Goal: Check status

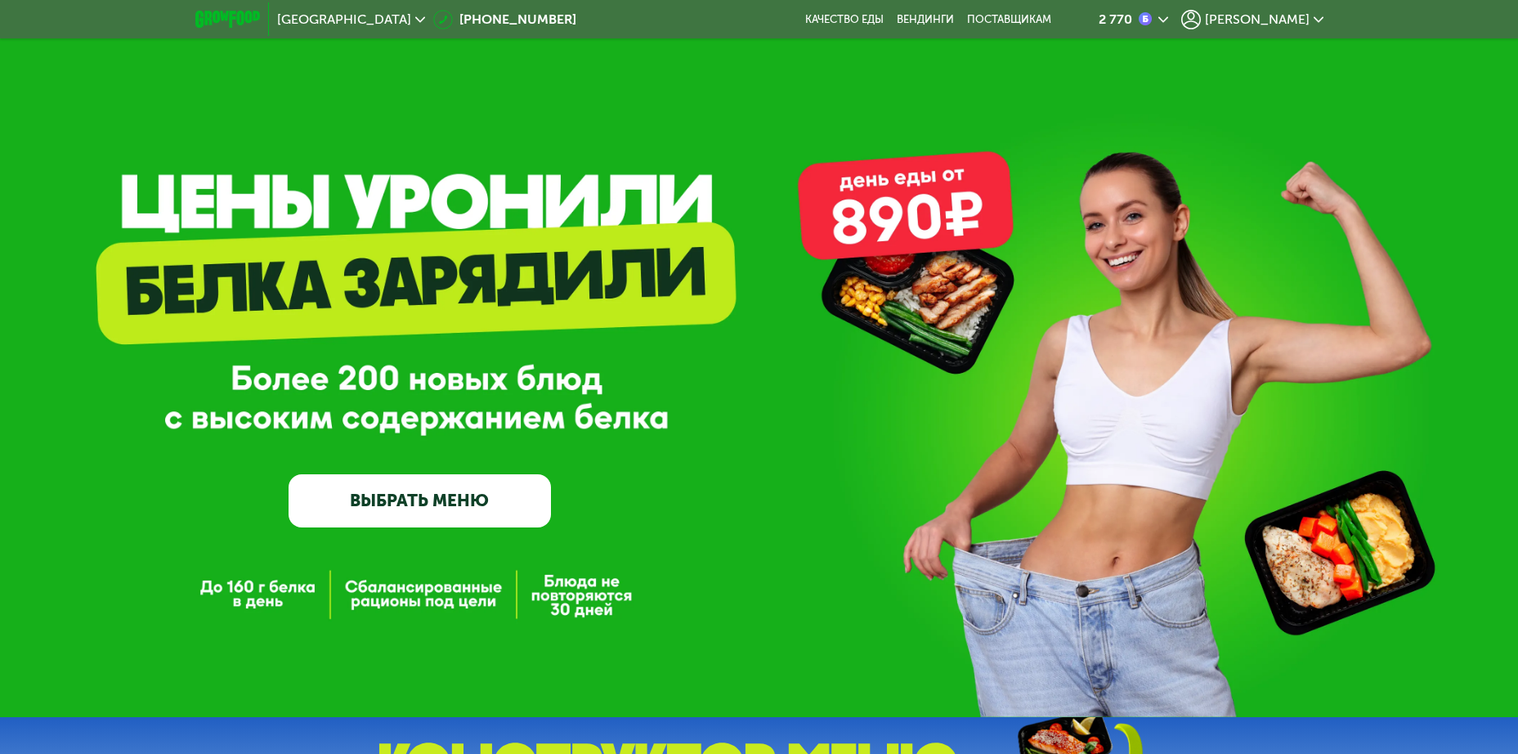
click at [1307, 24] on span "[PERSON_NAME]" at bounding box center [1257, 19] width 105 height 13
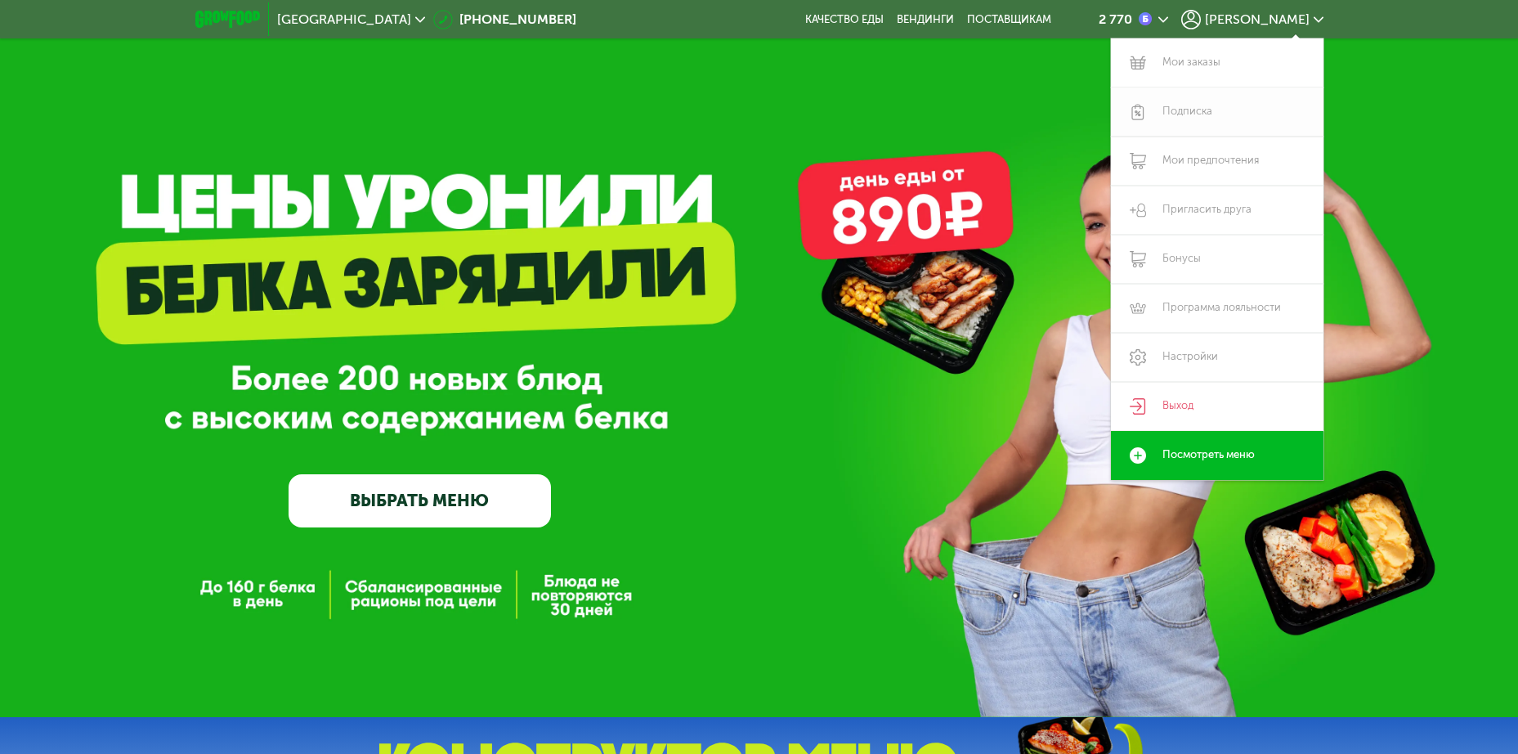
click at [1180, 105] on link "Подписка" at bounding box center [1217, 111] width 213 height 49
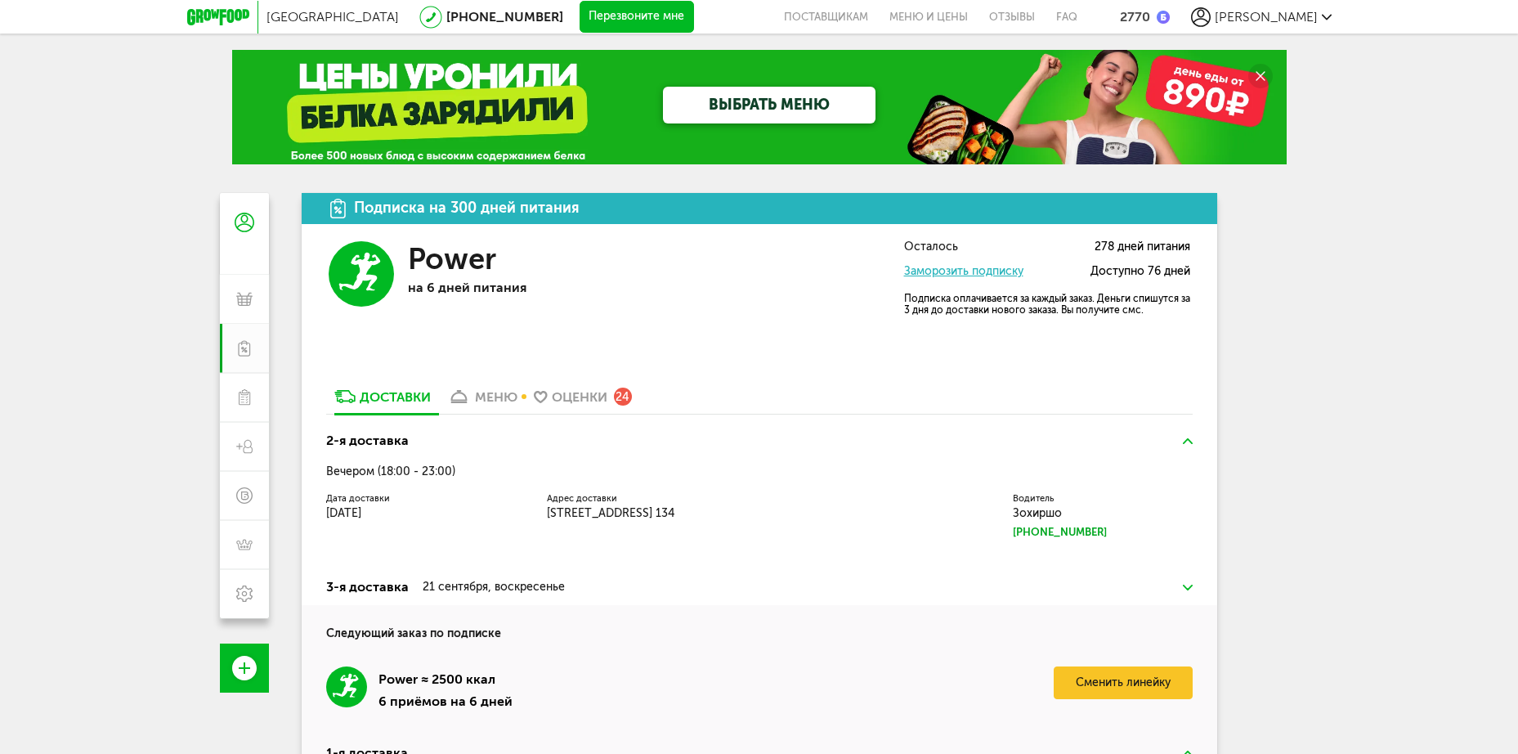
click at [464, 588] on div "21 сентября, воскресенье" at bounding box center [494, 586] width 142 height 13
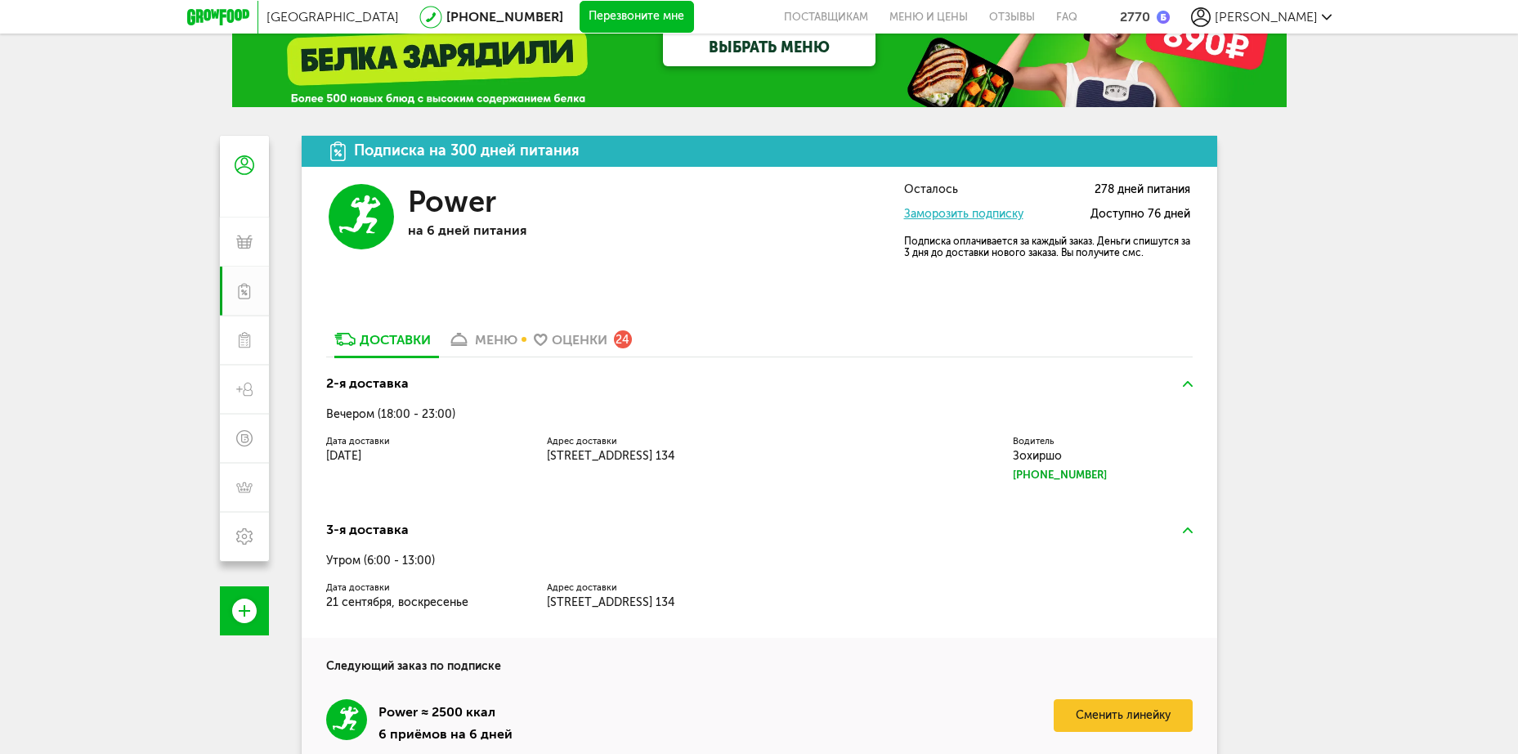
scroll to position [264, 0]
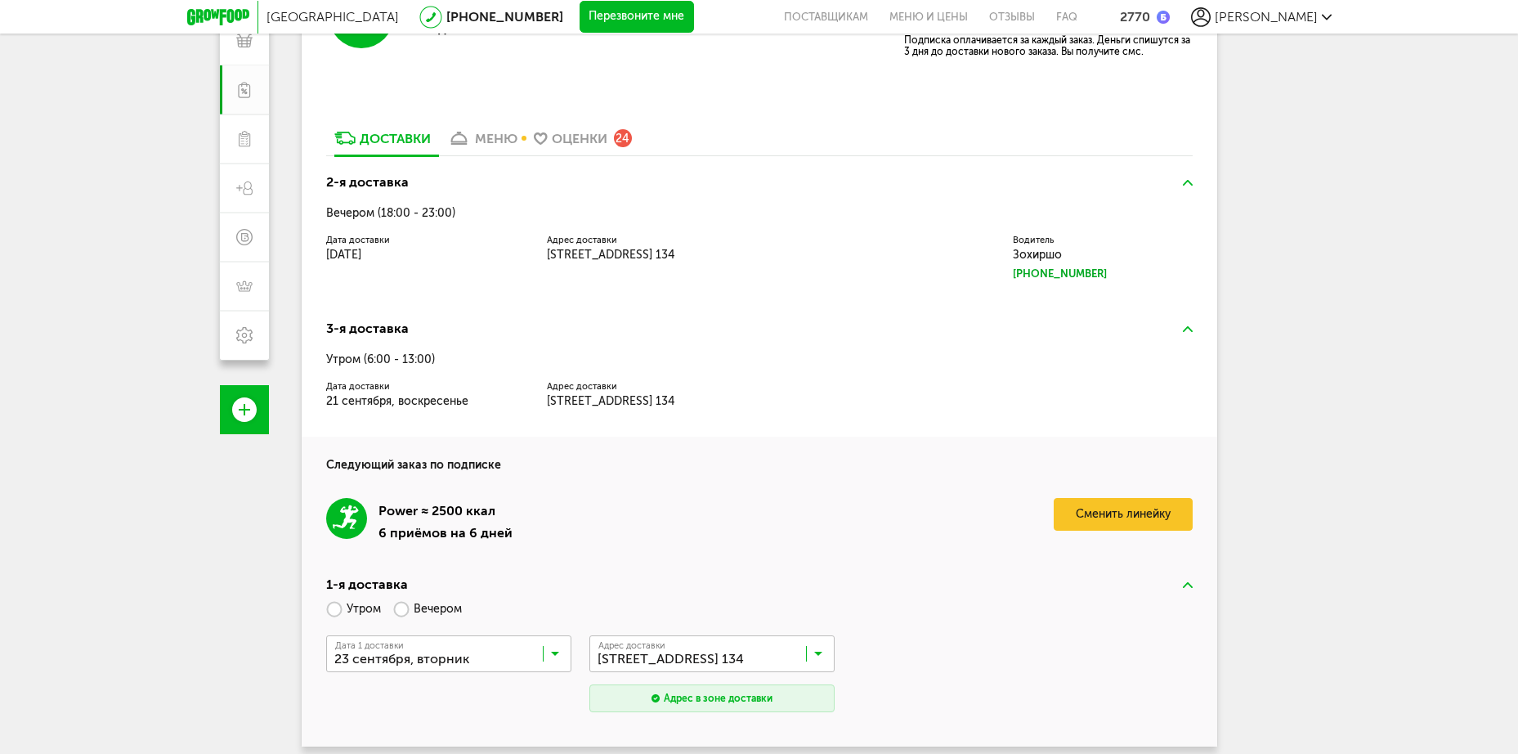
click at [351, 396] on span "21 сентября, воскресенье" at bounding box center [397, 401] width 142 height 14
click at [402, 343] on div "3-я доставка Утром (6:00 - 13:00) Дата доставки 21 сентября, воскресенье Адрес …" at bounding box center [760, 374] width 916 height 126
click at [401, 356] on div "Утром (6:00 - 13:00)" at bounding box center [759, 359] width 867 height 13
click at [495, 138] on div "меню" at bounding box center [496, 139] width 43 height 16
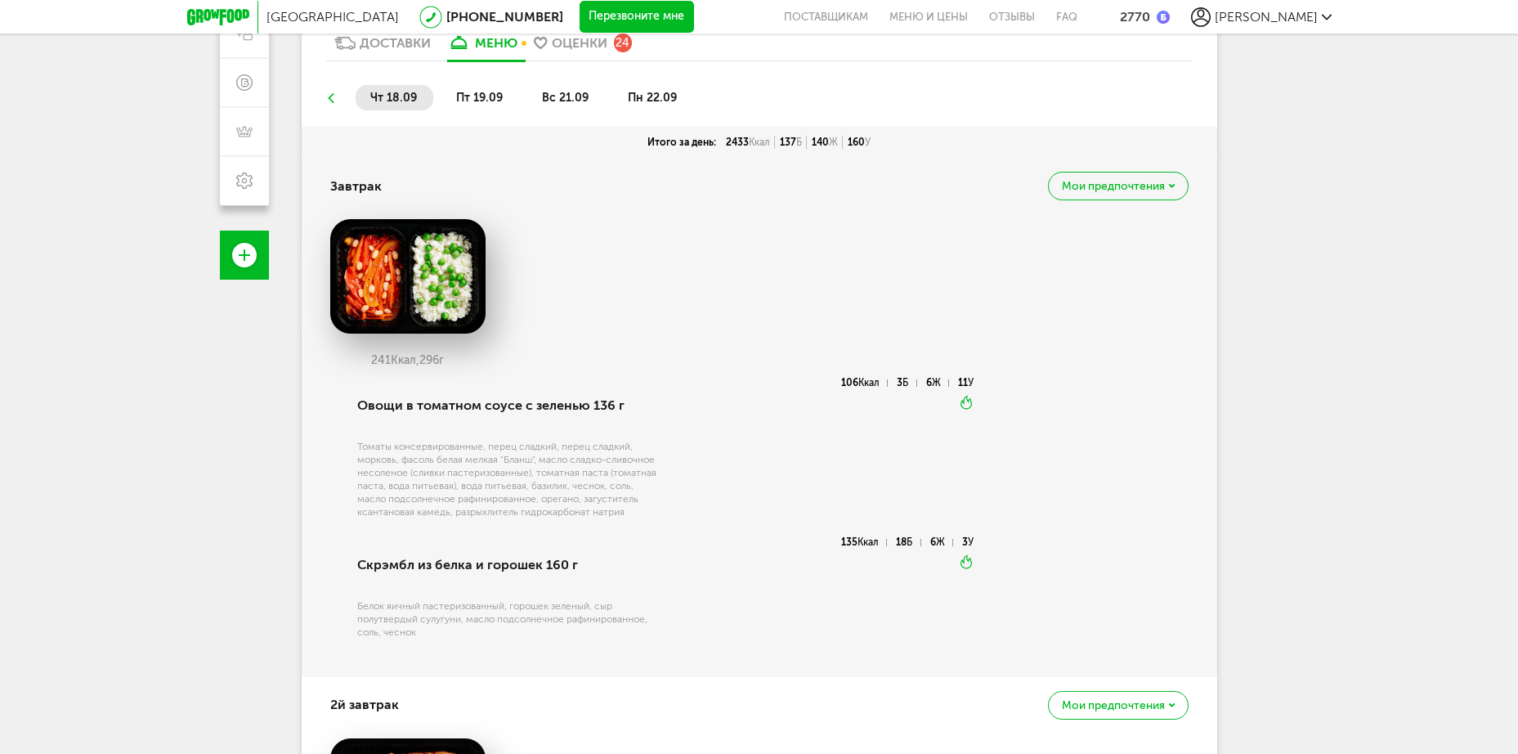
scroll to position [393, 0]
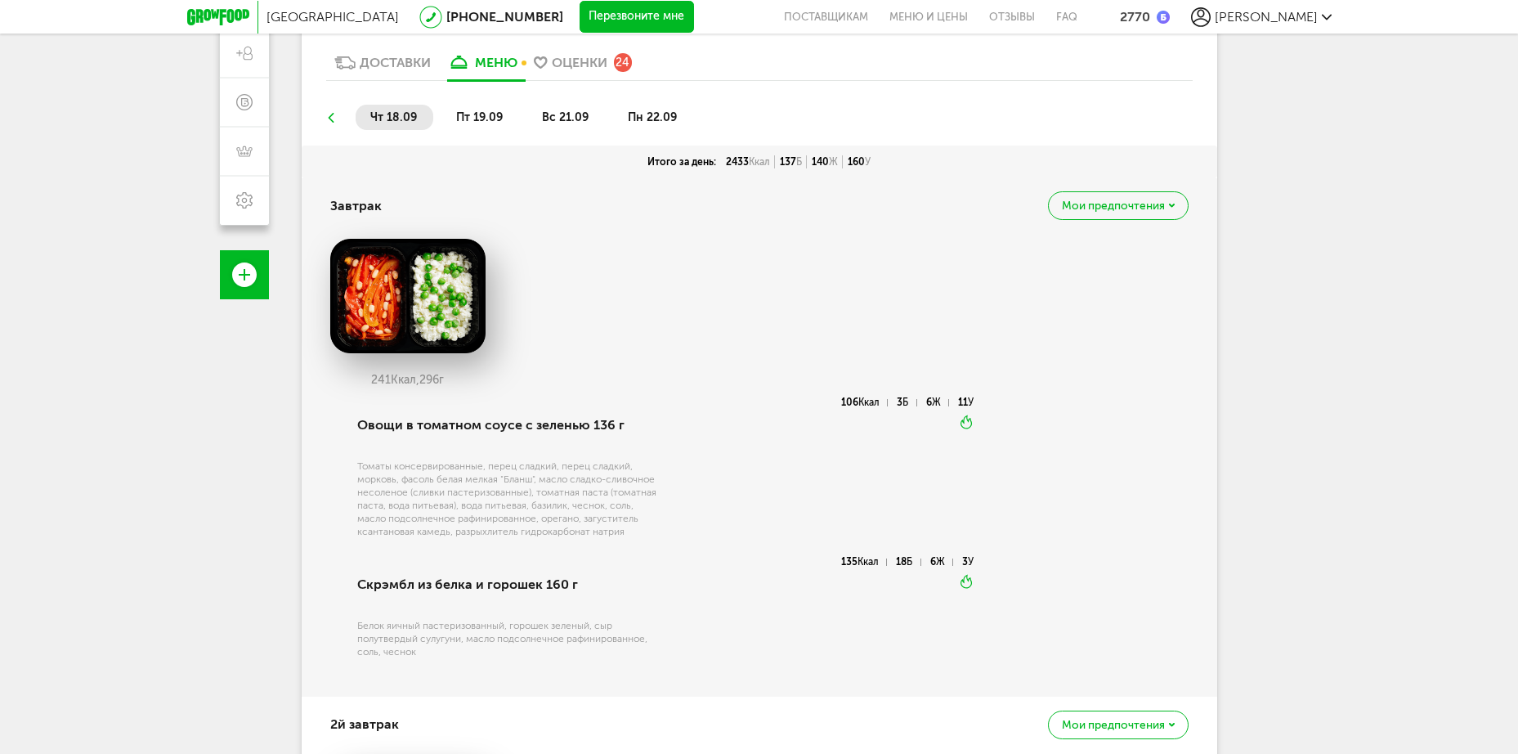
click at [491, 114] on span "пт 19.09" at bounding box center [479, 117] width 47 height 14
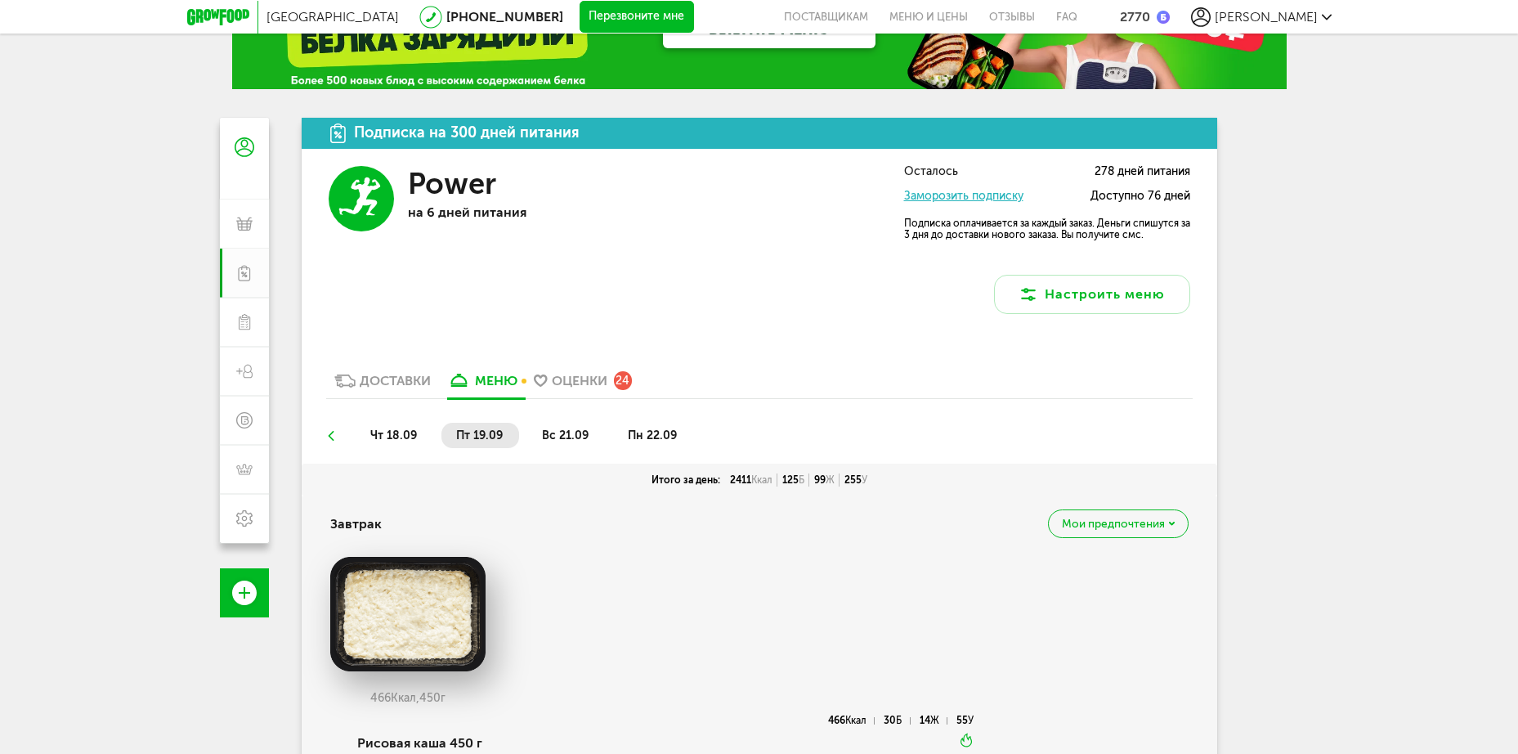
scroll to position [60, 0]
